Goal: Obtain resource: Download file/media

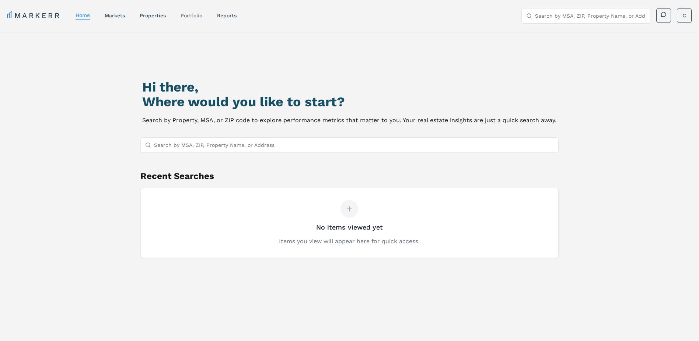
click at [191, 17] on link "Portfolio" at bounding box center [192, 16] width 22 height 6
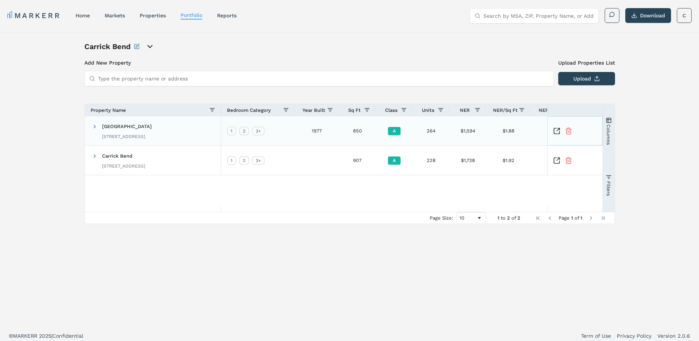
click at [555, 129] on icon "Inspect Comparable" at bounding box center [556, 130] width 7 height 7
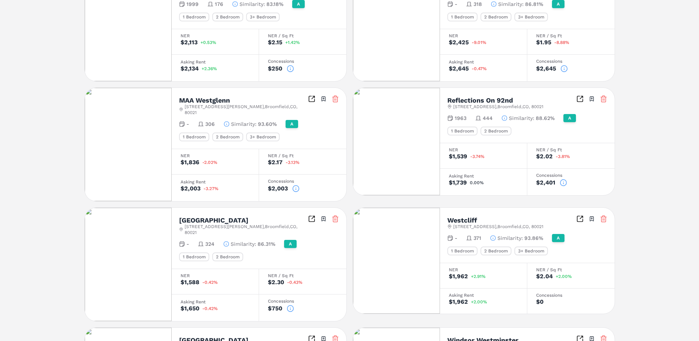
scroll to position [455, 0]
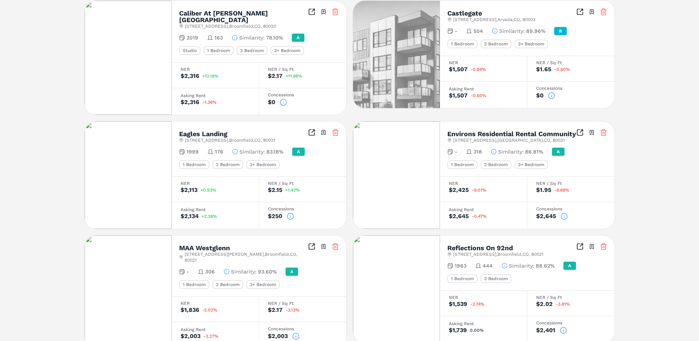
scroll to position [0, 0]
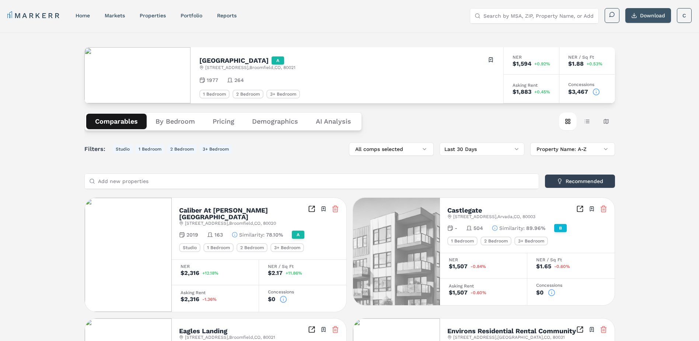
click at [639, 16] on button "Download" at bounding box center [649, 15] width 46 height 15
